Goal: Find contact information: Find contact information

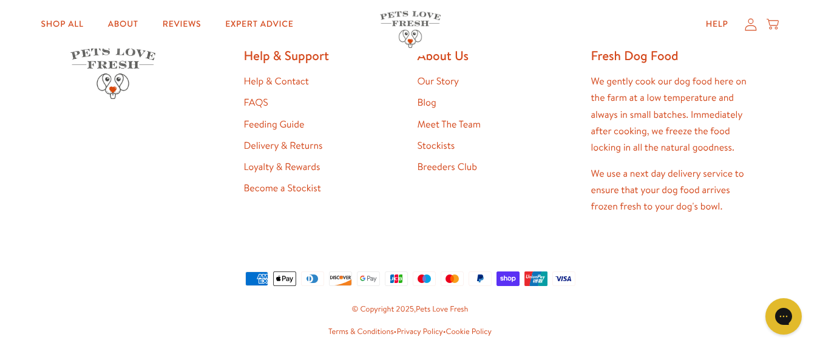
scroll to position [2396, 0]
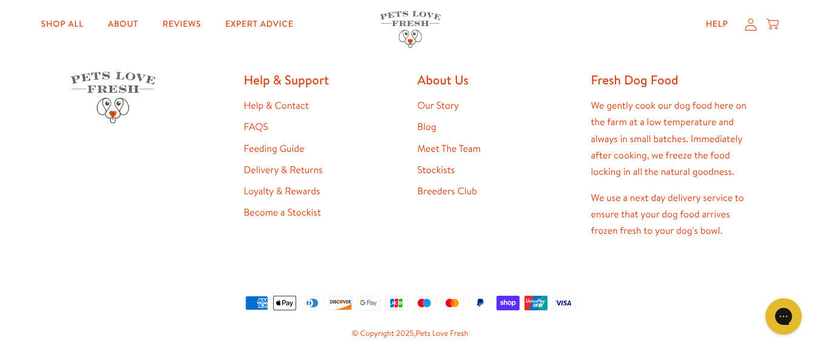
click at [291, 104] on link "Help & Contact" at bounding box center [276, 105] width 65 height 13
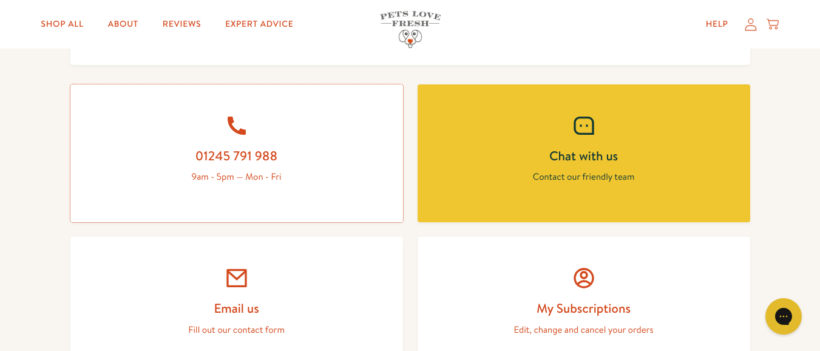
scroll to position [583, 0]
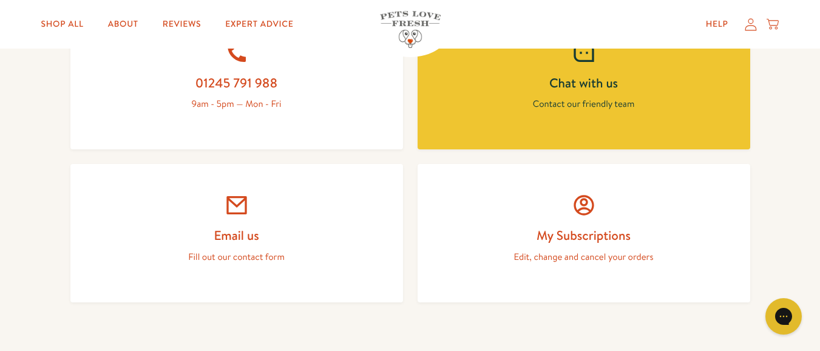
click at [232, 261] on p "Fill out our contact form" at bounding box center [237, 257] width 274 height 16
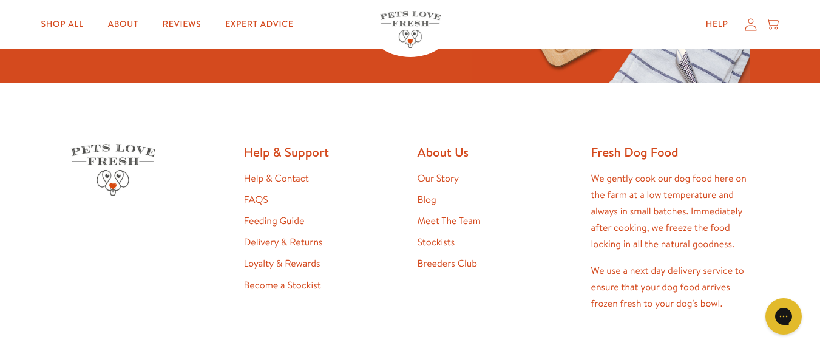
click at [450, 219] on link "Meet The Team" at bounding box center [449, 220] width 63 height 13
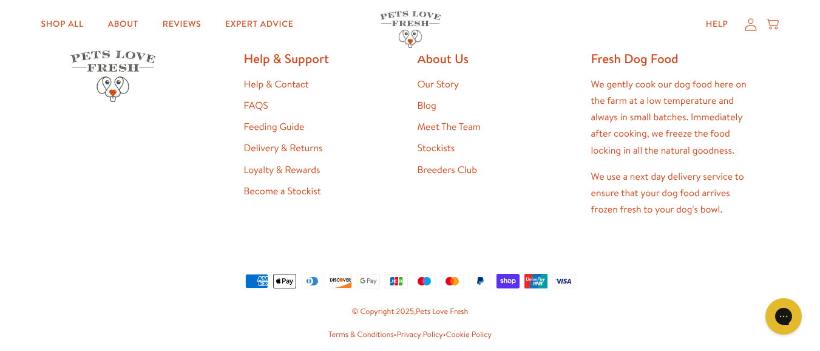
scroll to position [1331, 0]
click at [409, 328] on link "Privacy Policy" at bounding box center [419, 333] width 46 height 11
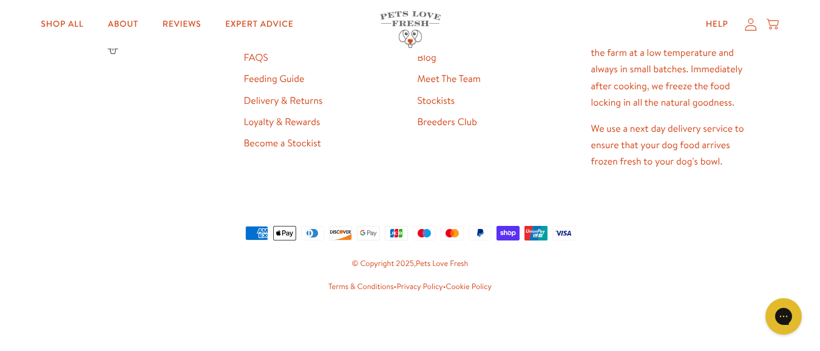
scroll to position [3806, 0]
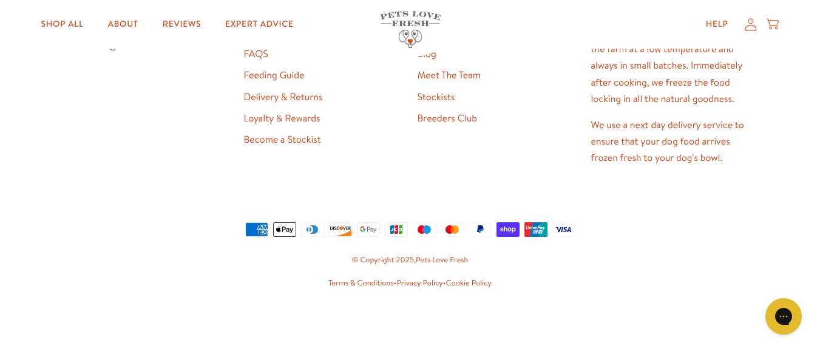
click at [349, 278] on link "Terms & Conditions" at bounding box center [361, 282] width 66 height 11
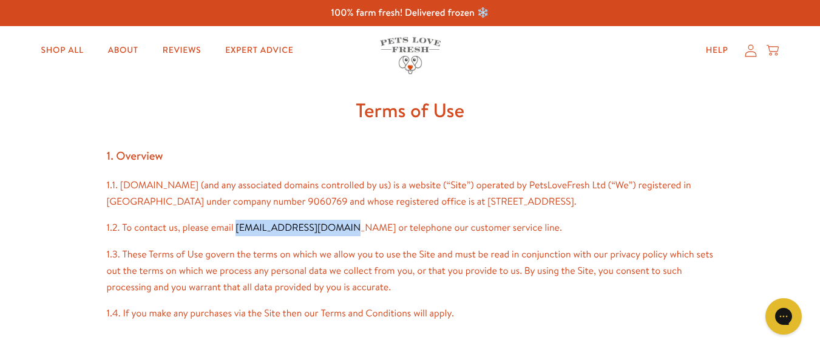
drag, startPoint x: 235, startPoint y: 243, endPoint x: 338, endPoint y: 245, distance: 103.2
click at [338, 236] on p "1.2. To contact us, please email [EMAIL_ADDRESS][DOMAIN_NAME] or telephone our …" at bounding box center [410, 228] width 607 height 16
copy p "[EMAIL_ADDRESS][DOMAIN_NAME]"
